Goal: Communication & Community: Share content

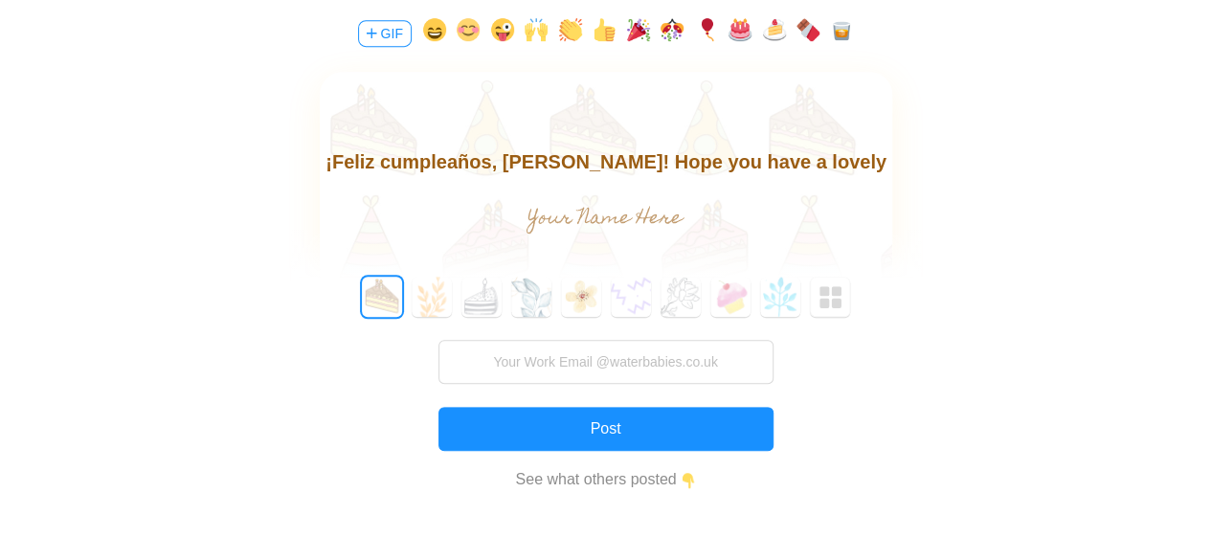
click at [459, 25] on button "button" at bounding box center [467, 33] width 23 height 31
click at [0, 0] on input "text" at bounding box center [0, 0] width 0 height 0
type input "[PERSON_NAME]"
click at [805, 167] on body "¡Feliz cumpleaños, Kiri! Hope you have a lovely day" at bounding box center [605, 176] width 572 height 61
click at [810, 163] on body "¡Feliz cumpleaños, Kiri! Hope you have a lovely day" at bounding box center [605, 176] width 572 height 61
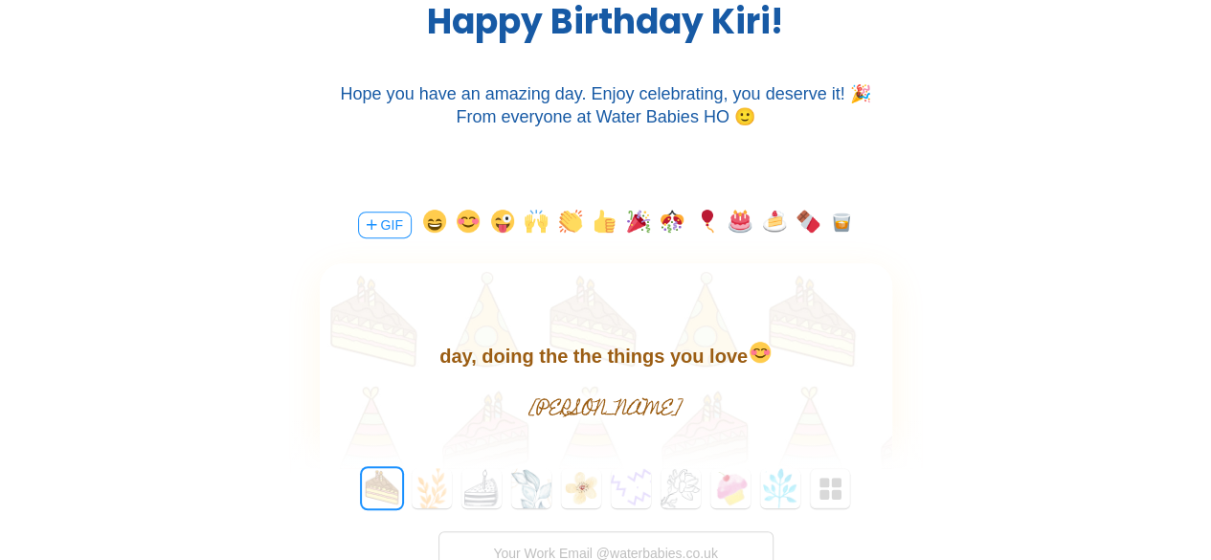
scroll to position [383, 0]
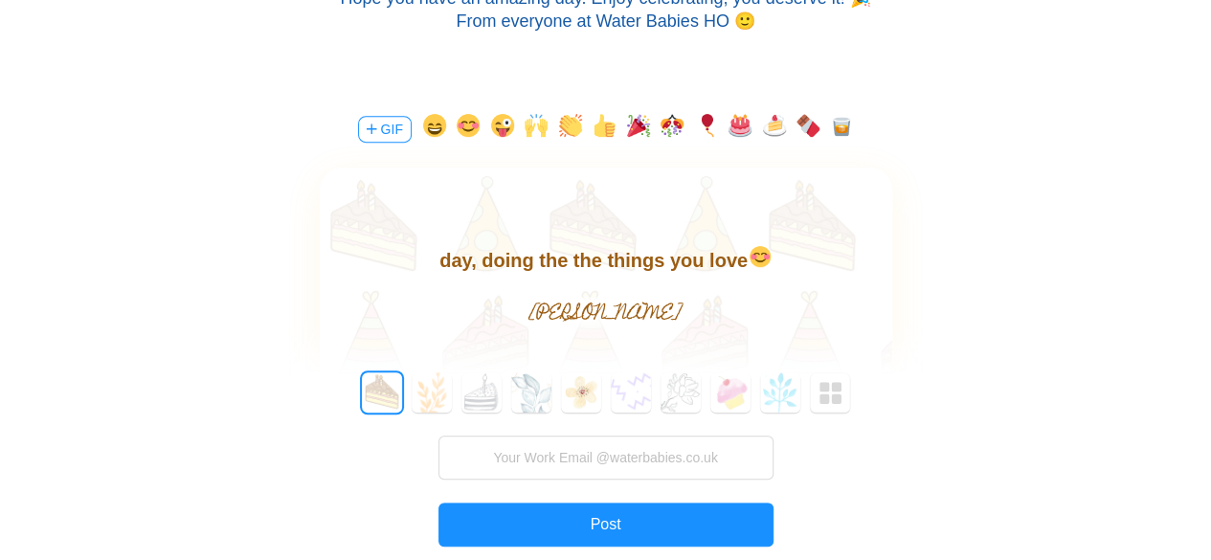
click at [700, 255] on body "¡Feliz cumpleaños, [PERSON_NAME]! Hope you have a lovely day, doing the the thi…" at bounding box center [605, 244] width 572 height 61
click at [654, 266] on body "¡Feliz cumpleaños, Kiri! Hope you have a lovely day, doing the the things you l…" at bounding box center [605, 244] width 572 height 61
click at [0, 0] on input "text" at bounding box center [0, 0] width 0 height 0
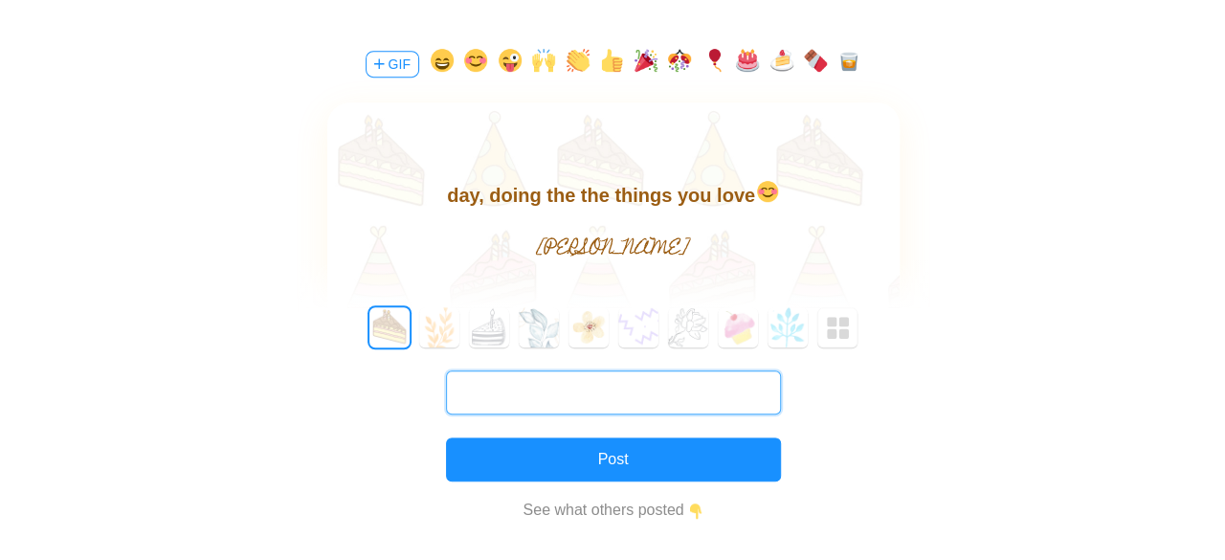
scroll to position [478, 0]
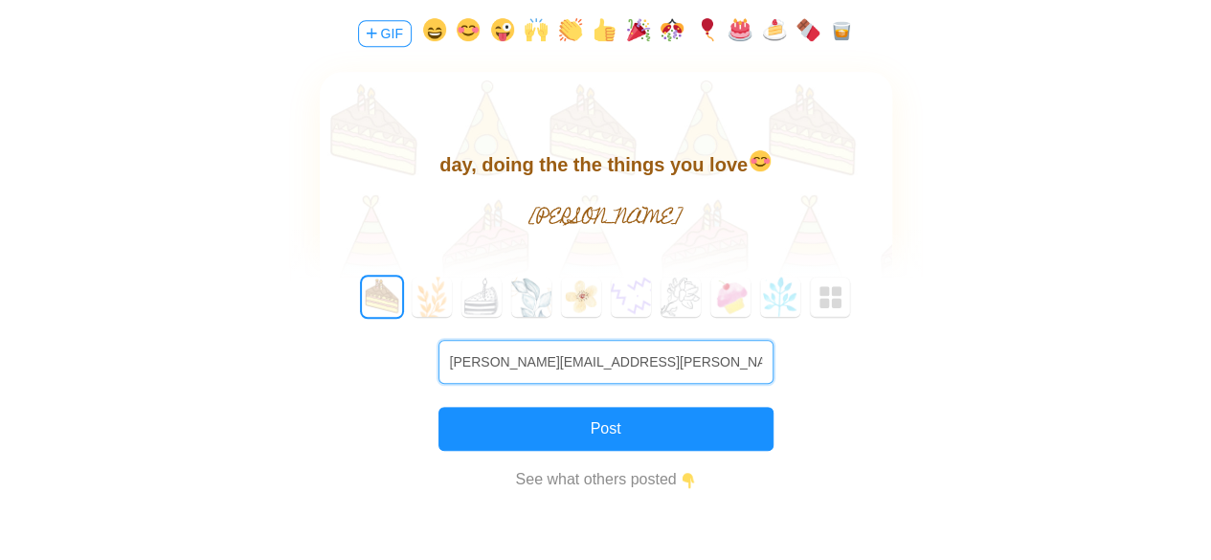
type input "angela.caballero@waterbabies.co.uk"
click at [681, 403] on div "0 1 2 3 4 5 6 7 8 9 10 11 12 13 14 15 16 17 18 19 20 21 22 23 24 25 26 27 28 29…" at bounding box center [606, 409] width 630 height 264
click at [702, 191] on div "¡Feliz cumpleaños, Kiri! Hope you have a lovely day, doing the the things you l…" at bounding box center [606, 184] width 572 height 224
drag, startPoint x: 413, startPoint y: 0, endPoint x: 384, endPoint y: 28, distance: 40.6
click at [733, 144] on div at bounding box center [606, 127] width 572 height 111
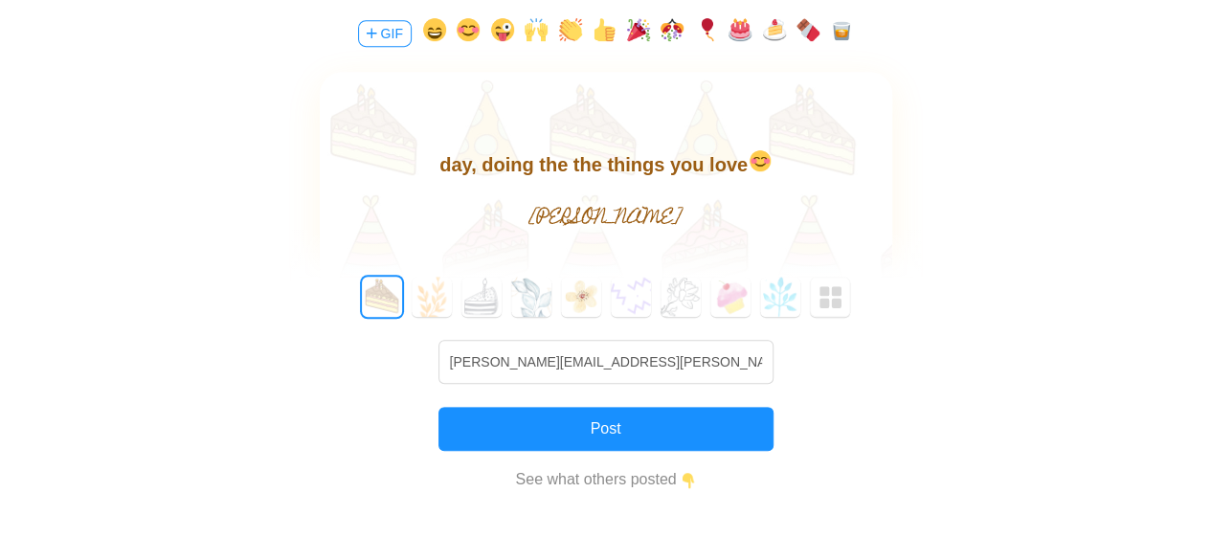
click at [697, 167] on body "¡Feliz cumpleaños, Kiri! Hope you have a lovely day, doing the the things you l…" at bounding box center [605, 149] width 572 height 61
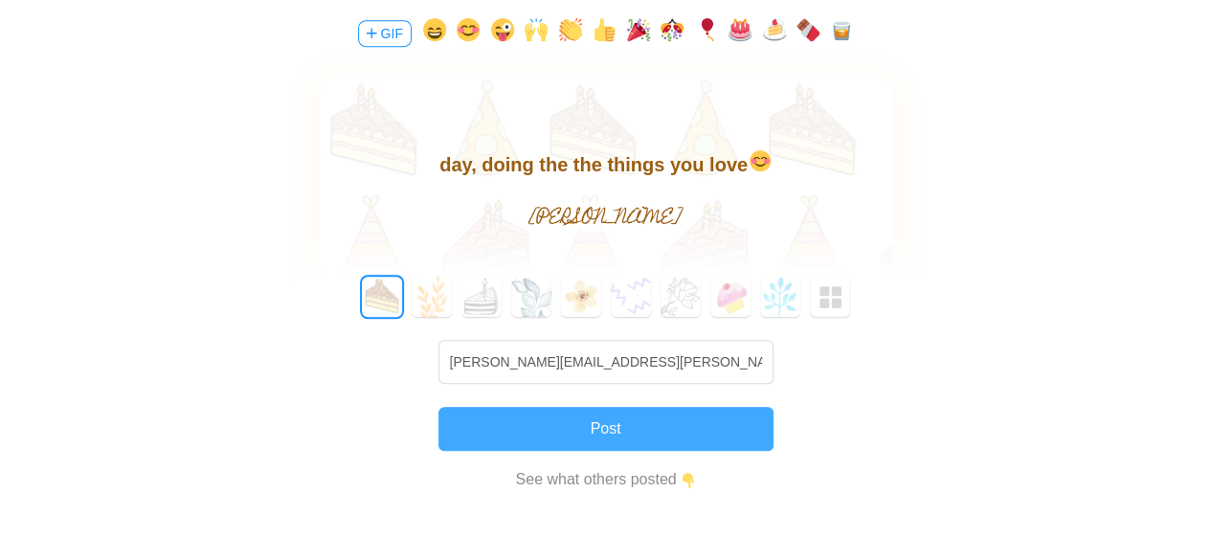
click at [0, 0] on button "Post" at bounding box center [0, 0] width 0 height 0
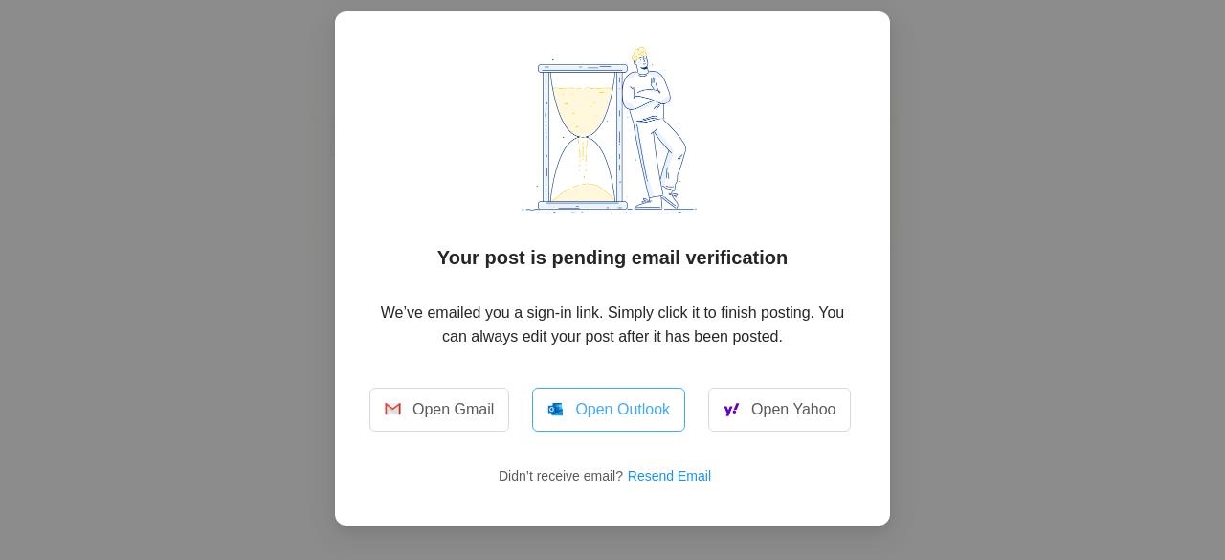
click at [595, 411] on link "Open Outlook" at bounding box center [608, 410] width 153 height 44
click at [669, 480] on button "Resend Email" at bounding box center [677, 475] width 100 height 31
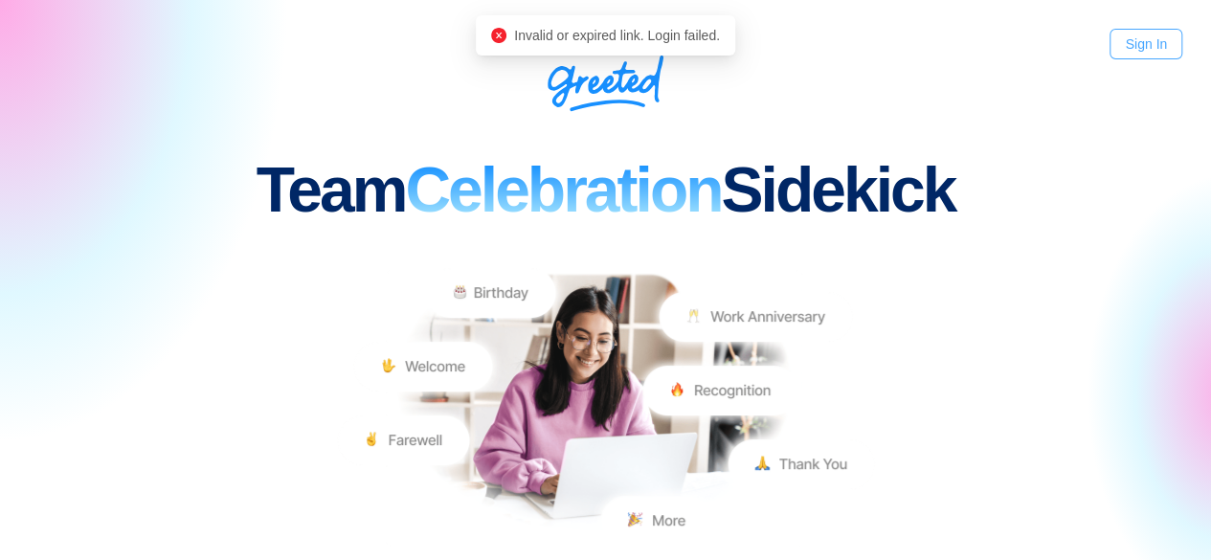
click at [1139, 43] on link "Sign In" at bounding box center [1145, 44] width 73 height 31
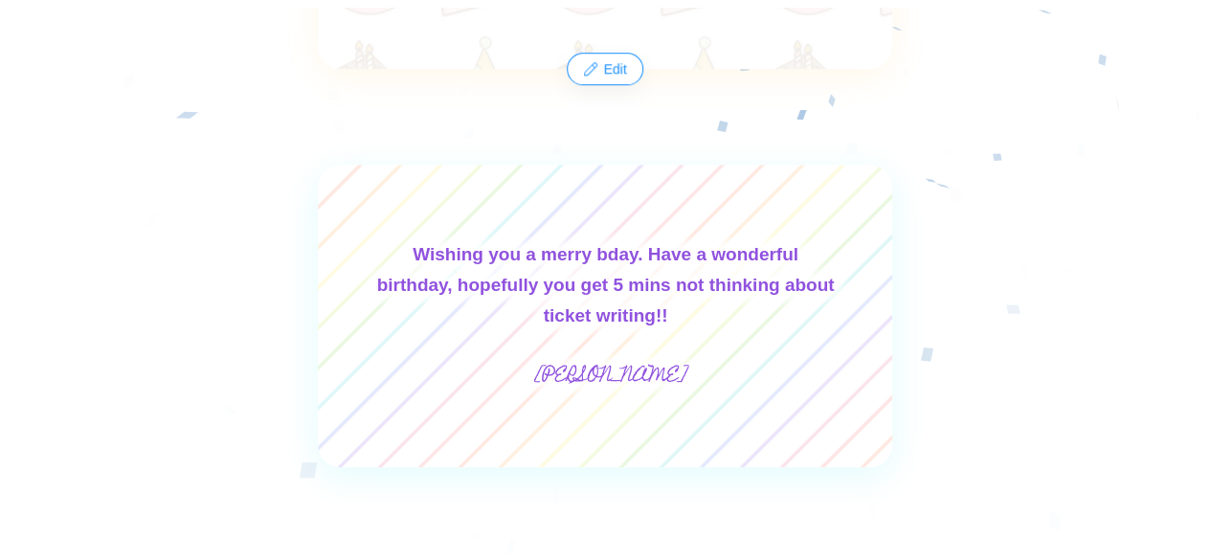
scroll to position [574, 0]
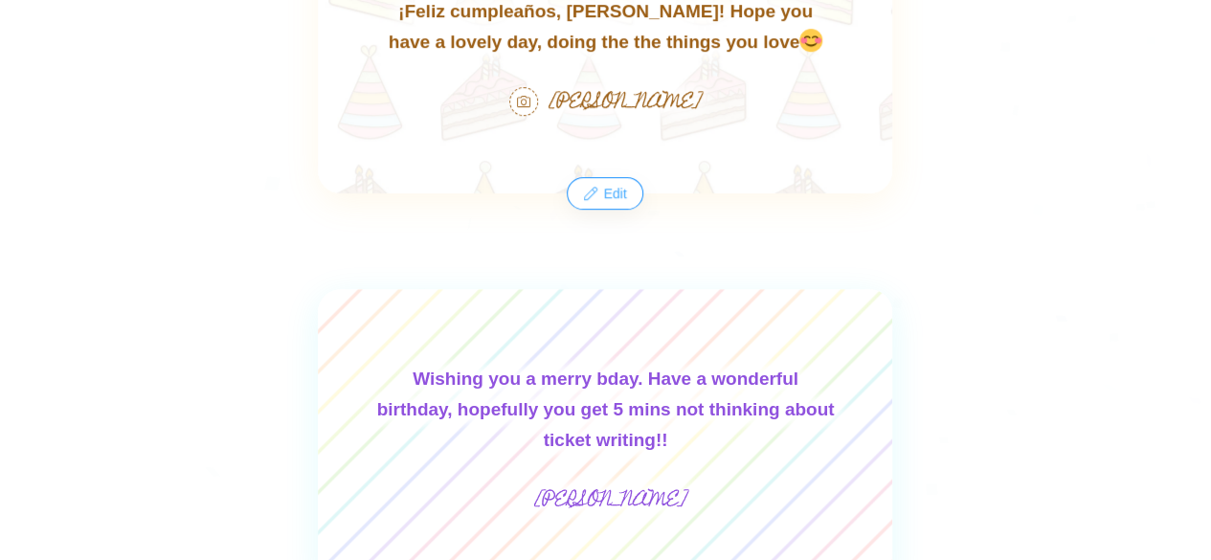
click at [620, 201] on button "Edit" at bounding box center [604, 193] width 73 height 31
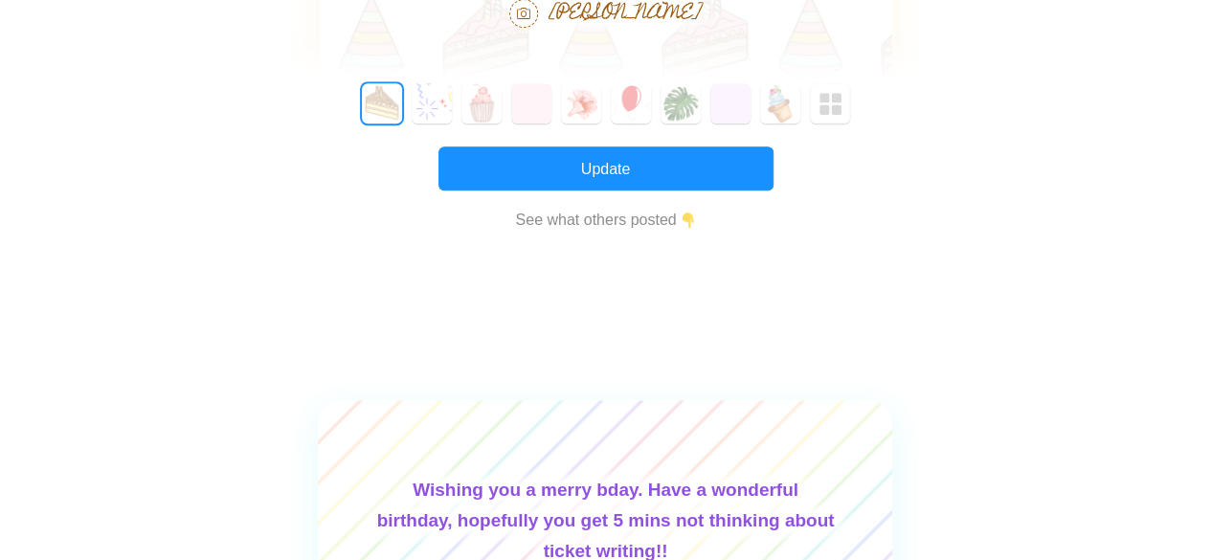
scroll to position [498, 0]
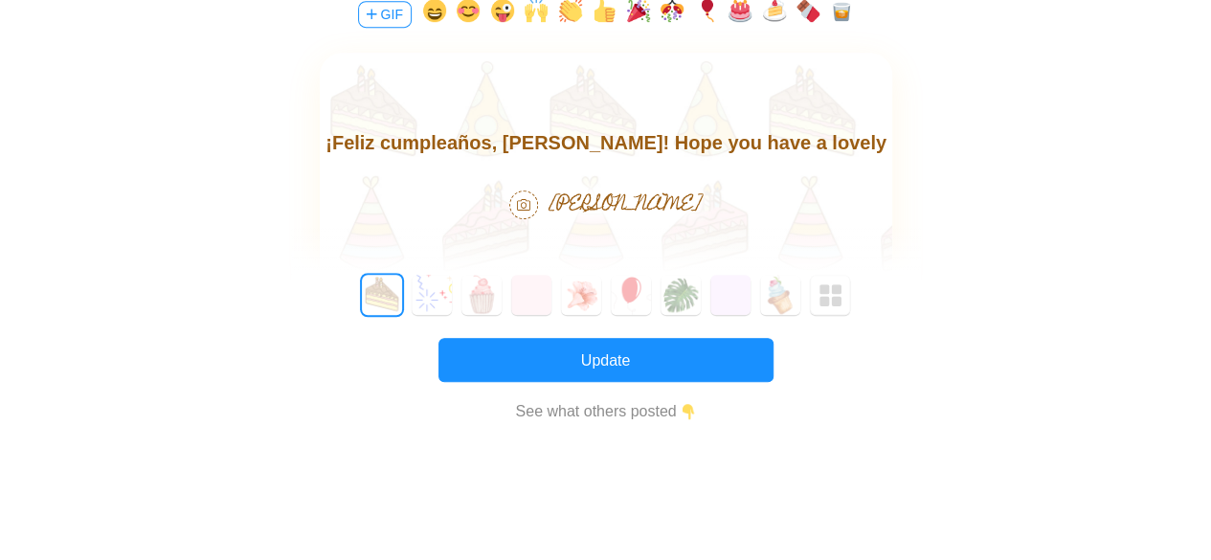
click at [826, 151] on body "¡Feliz cumpleaños, Kiri! Hope you have a lovely day, doing the the things you l…" at bounding box center [605, 157] width 572 height 61
drag, startPoint x: 860, startPoint y: 145, endPoint x: 919, endPoint y: 158, distance: 59.7
click at [891, 158] on html "¡Feliz cumpleaños, Kiri! Hope you have a lovely day, doing the the things you l…" at bounding box center [605, 157] width 572 height 61
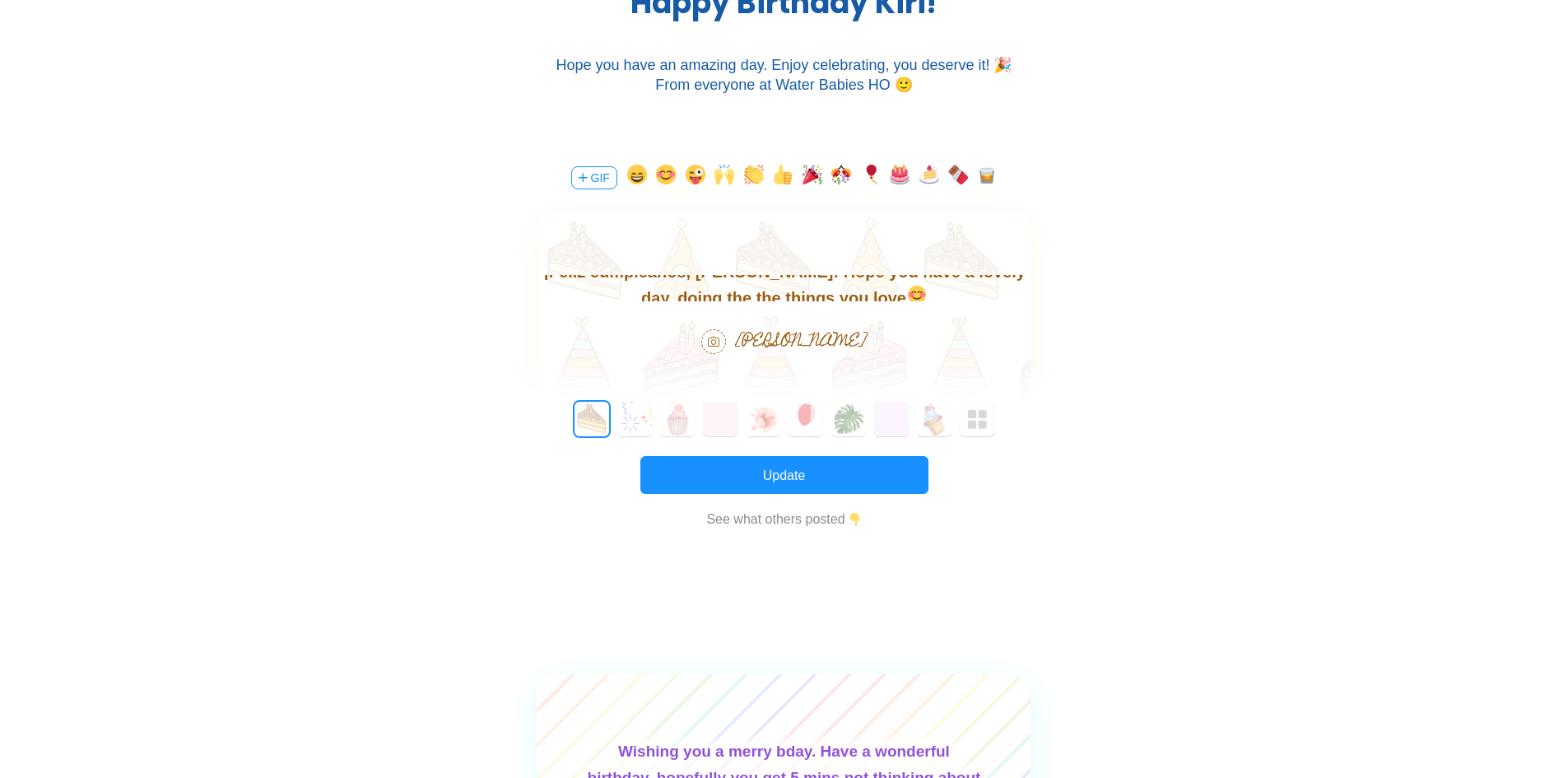
scroll to position [24, 0]
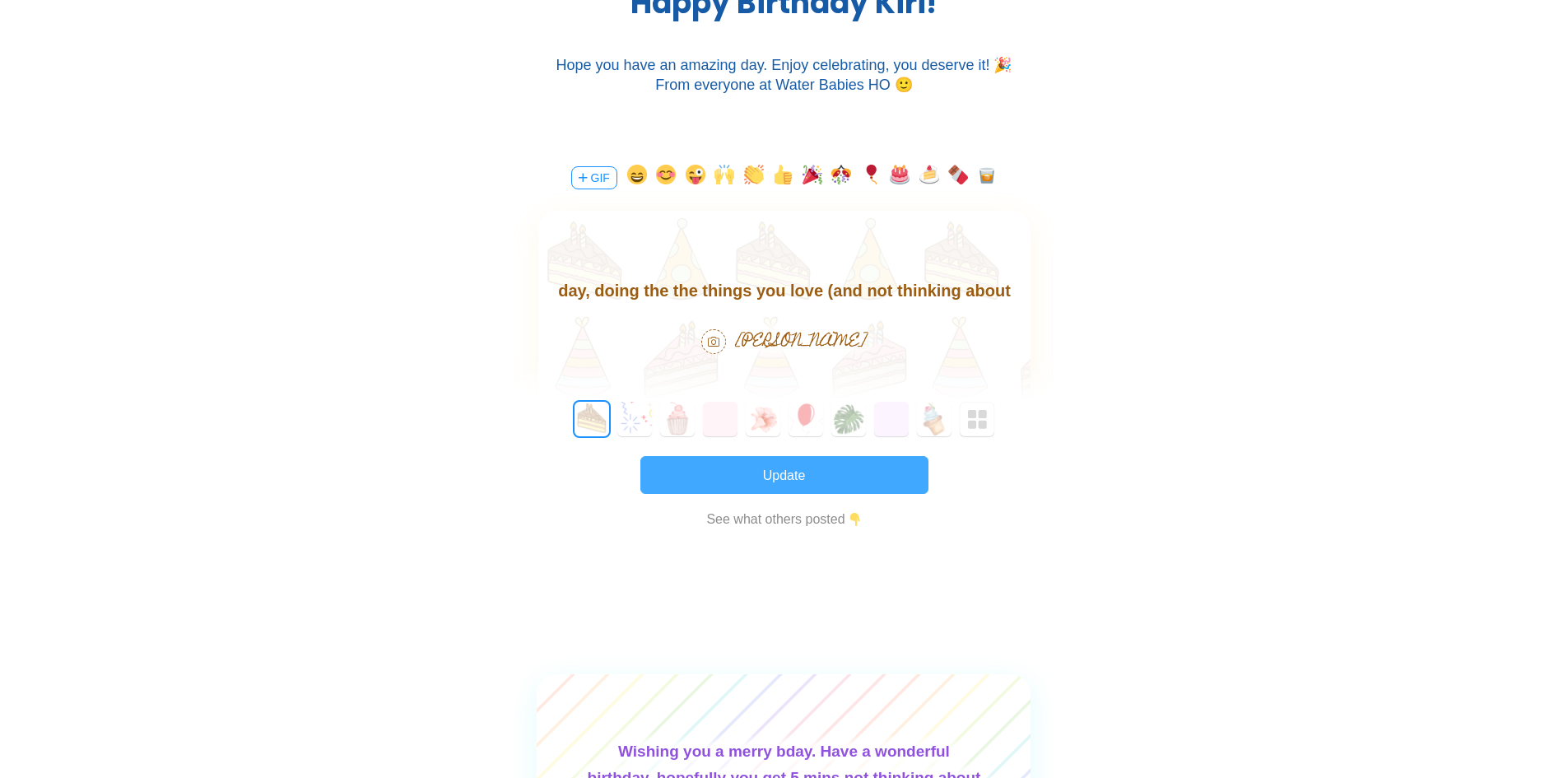
click at [864, 481] on button "Update" at bounding box center [784, 475] width 288 height 38
